Goal: Book appointment/travel/reservation

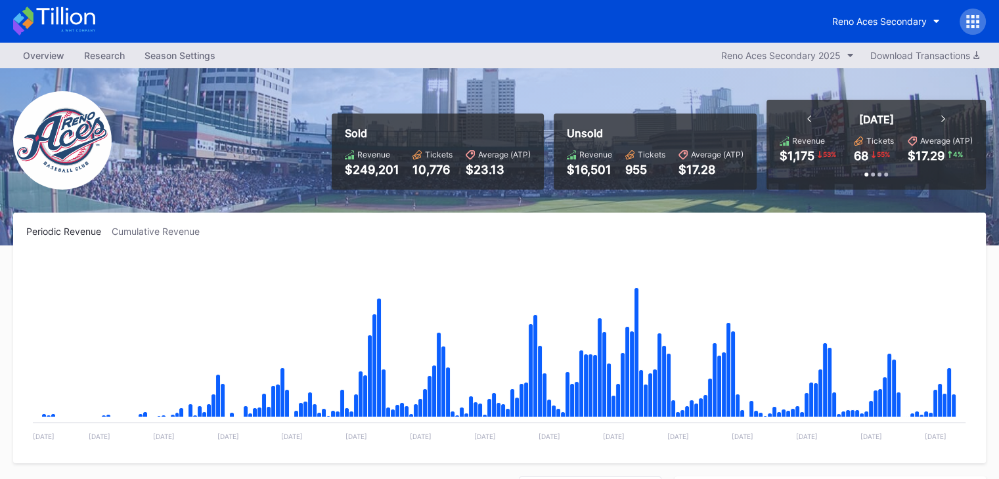
click at [64, 22] on icon at bounding box center [54, 21] width 82 height 29
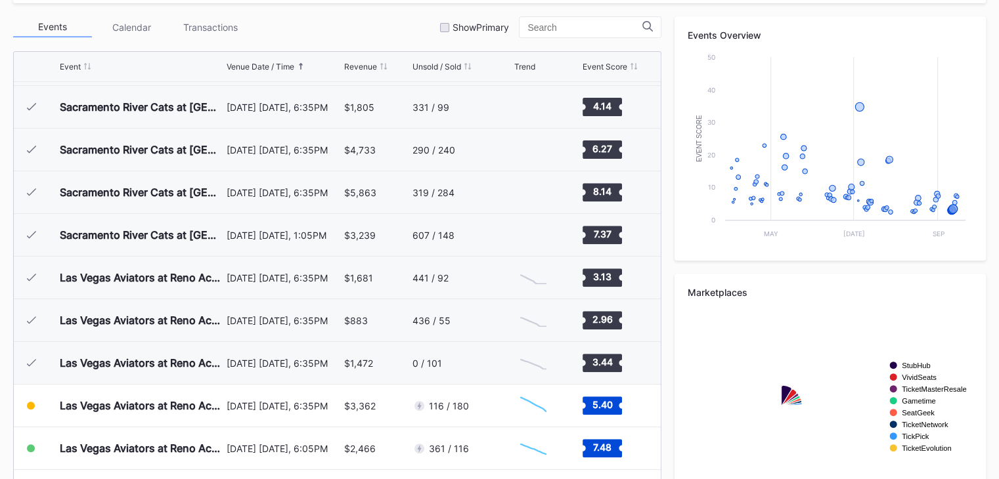
scroll to position [513, 0]
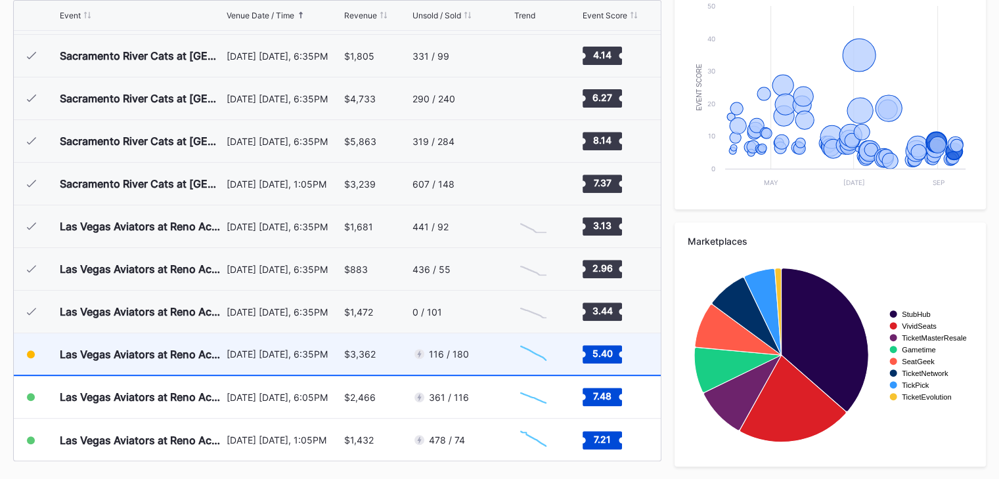
click at [271, 349] on div "[DATE] [DATE], 6:35PM" at bounding box center [284, 354] width 114 height 11
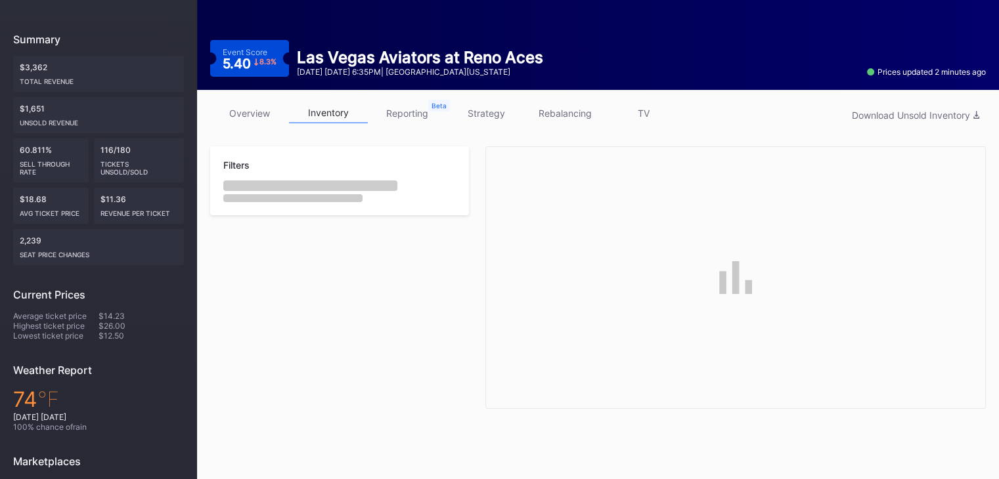
scroll to position [197, 0]
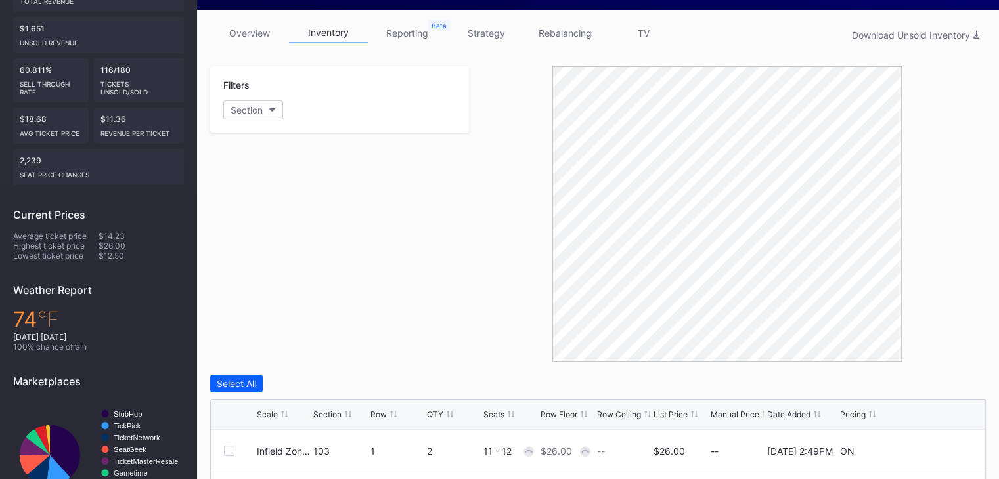
click at [328, 410] on div "Section" at bounding box center [327, 415] width 28 height 10
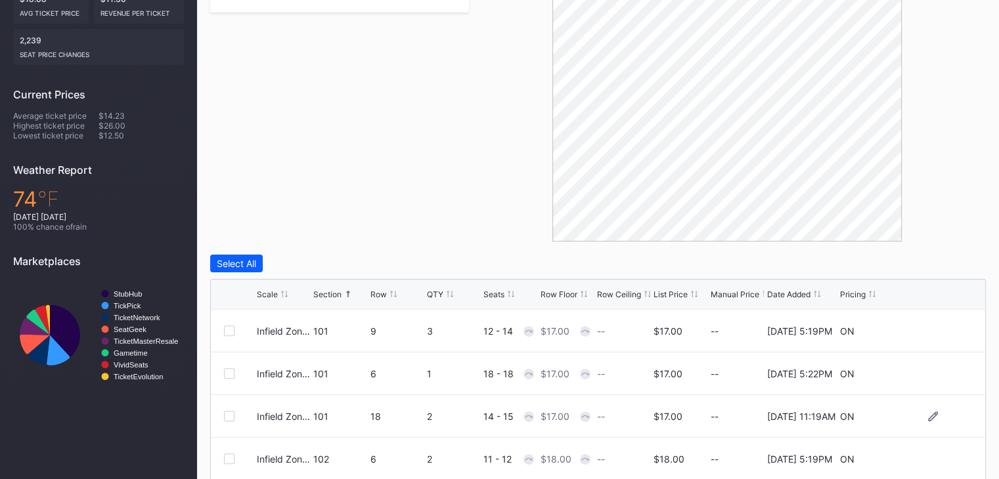
scroll to position [460, 0]
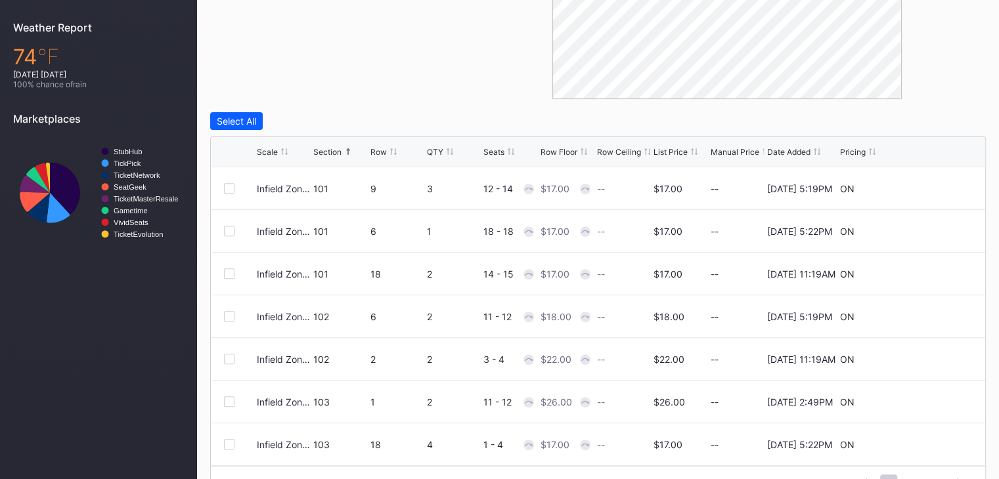
click at [328, 150] on div "Section" at bounding box center [327, 152] width 28 height 10
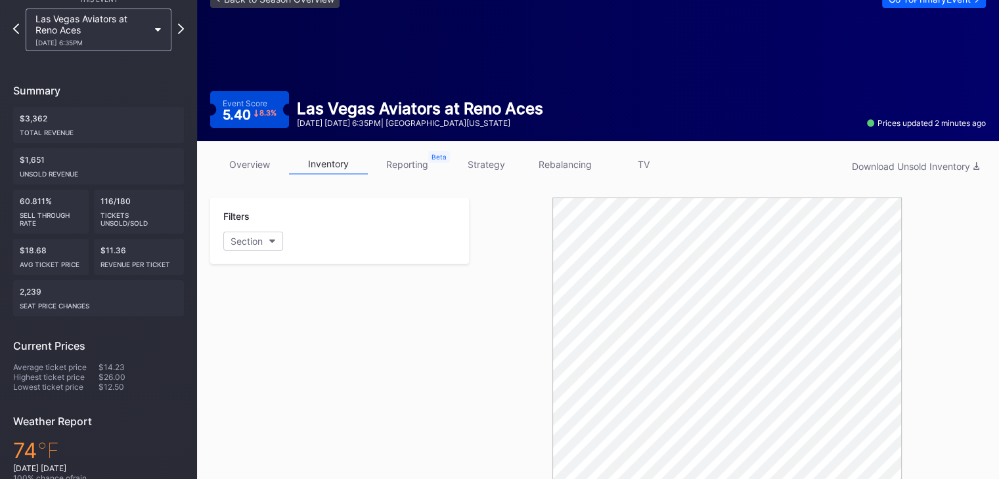
scroll to position [0, 0]
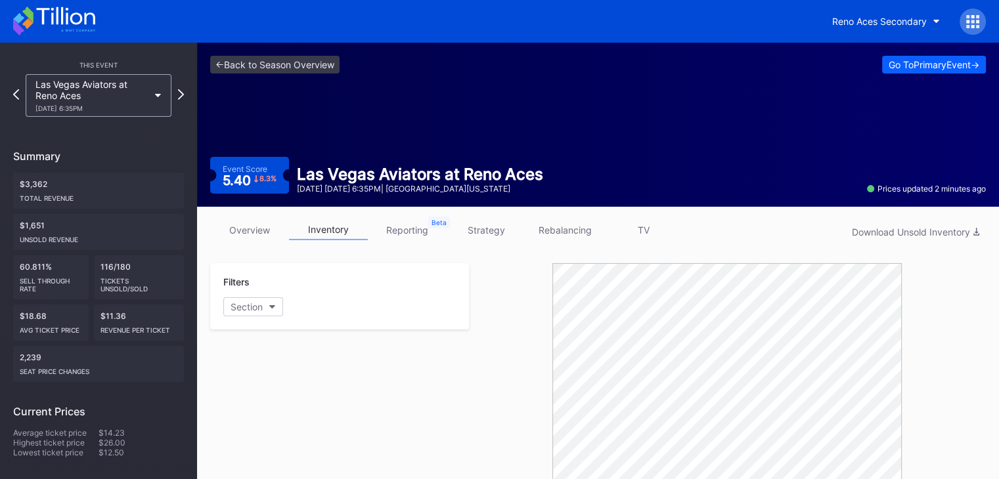
click at [42, 26] on icon at bounding box center [54, 21] width 82 height 29
